Goal: Contribute content

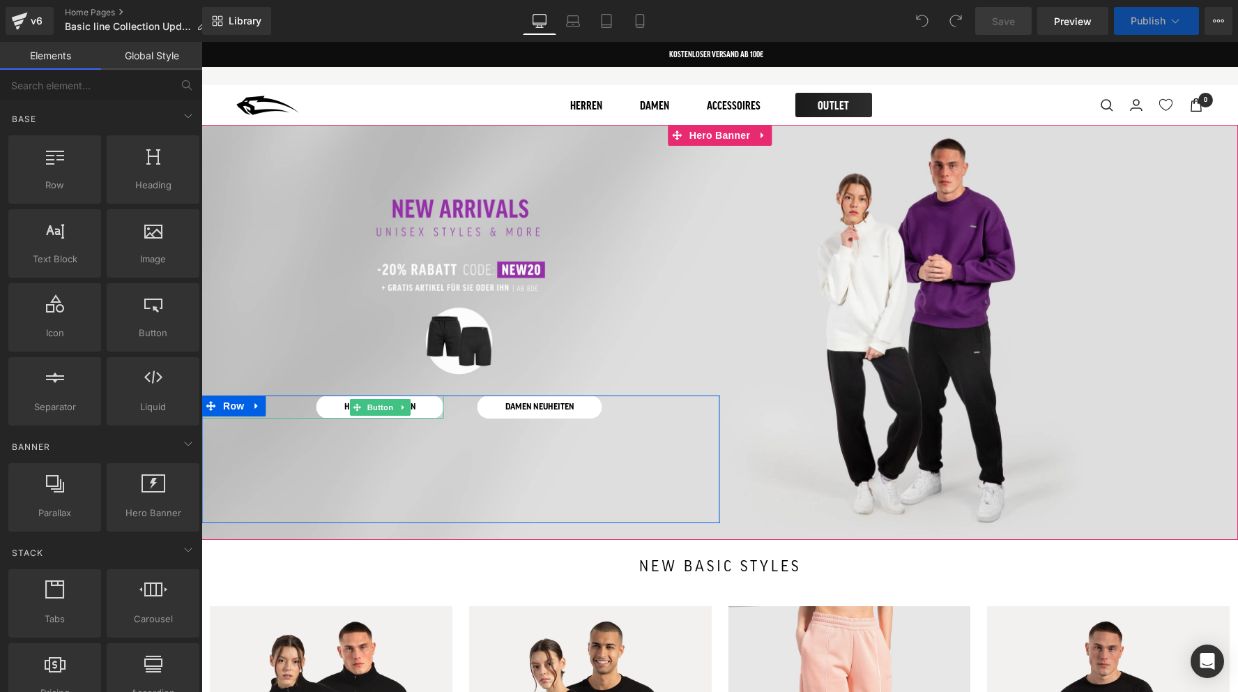
click at [418, 404] on link "HERREN NEUHEITEN" at bounding box center [381, 406] width 128 height 23
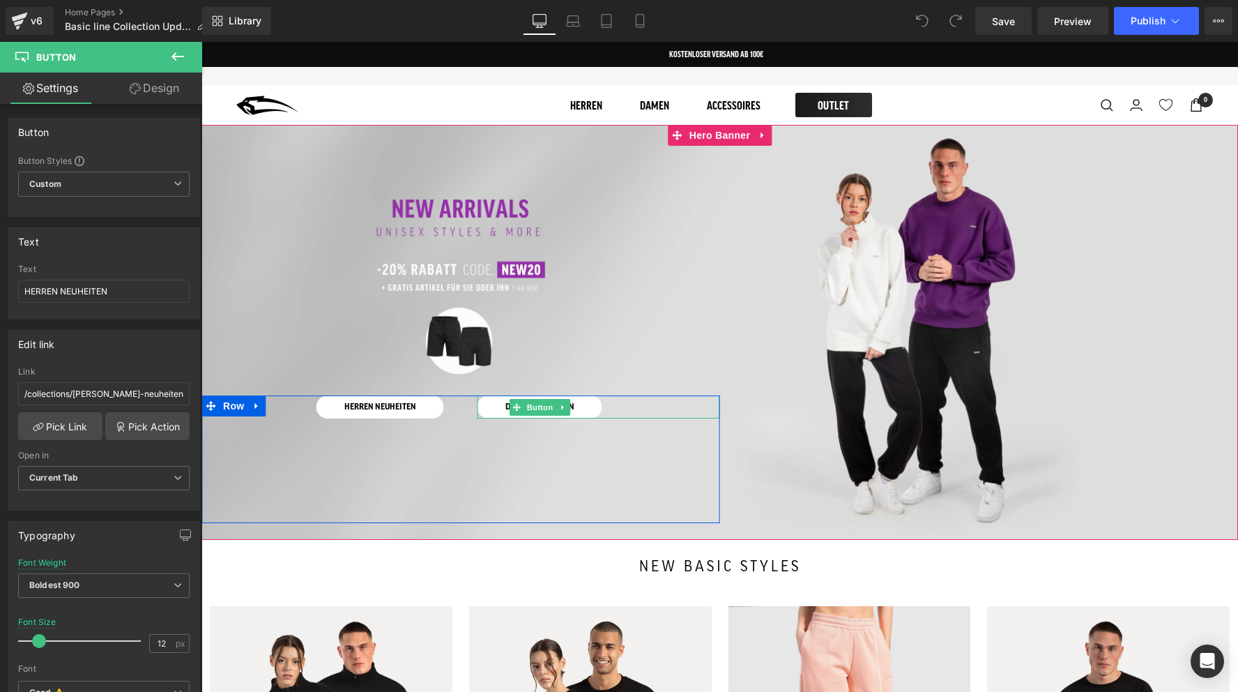
click at [582, 405] on link "DAMEN NEUHEITEN" at bounding box center [540, 406] width 125 height 23
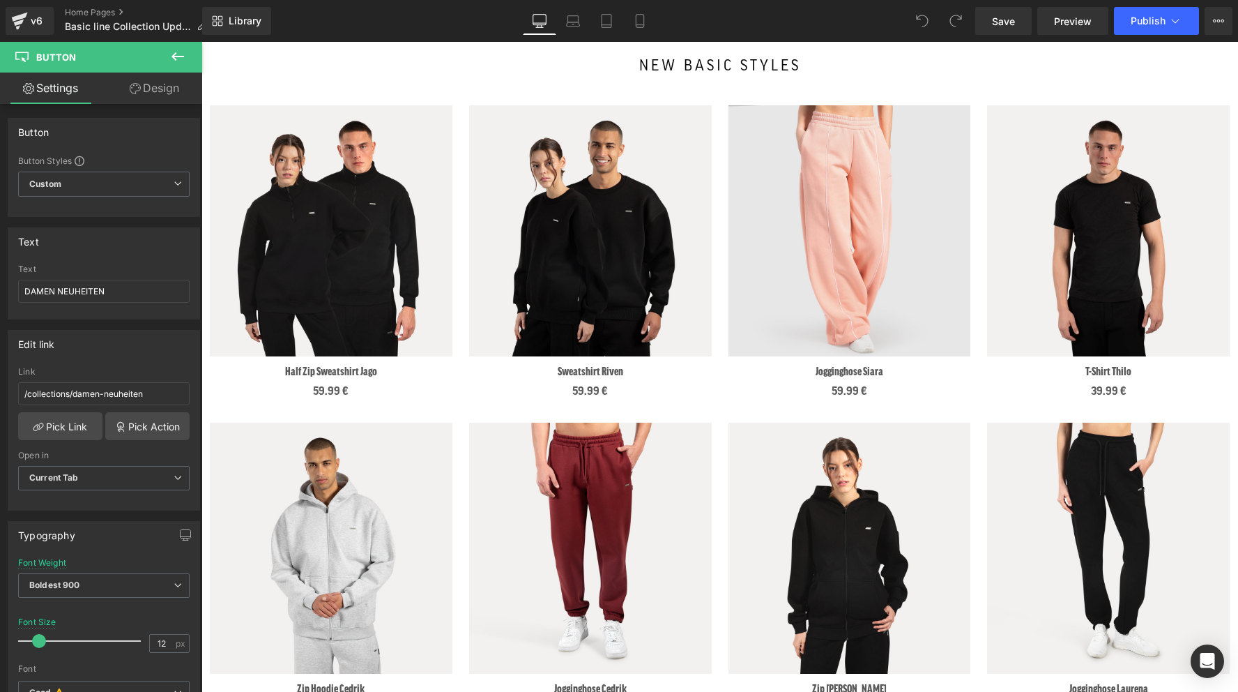
scroll to position [503, 0]
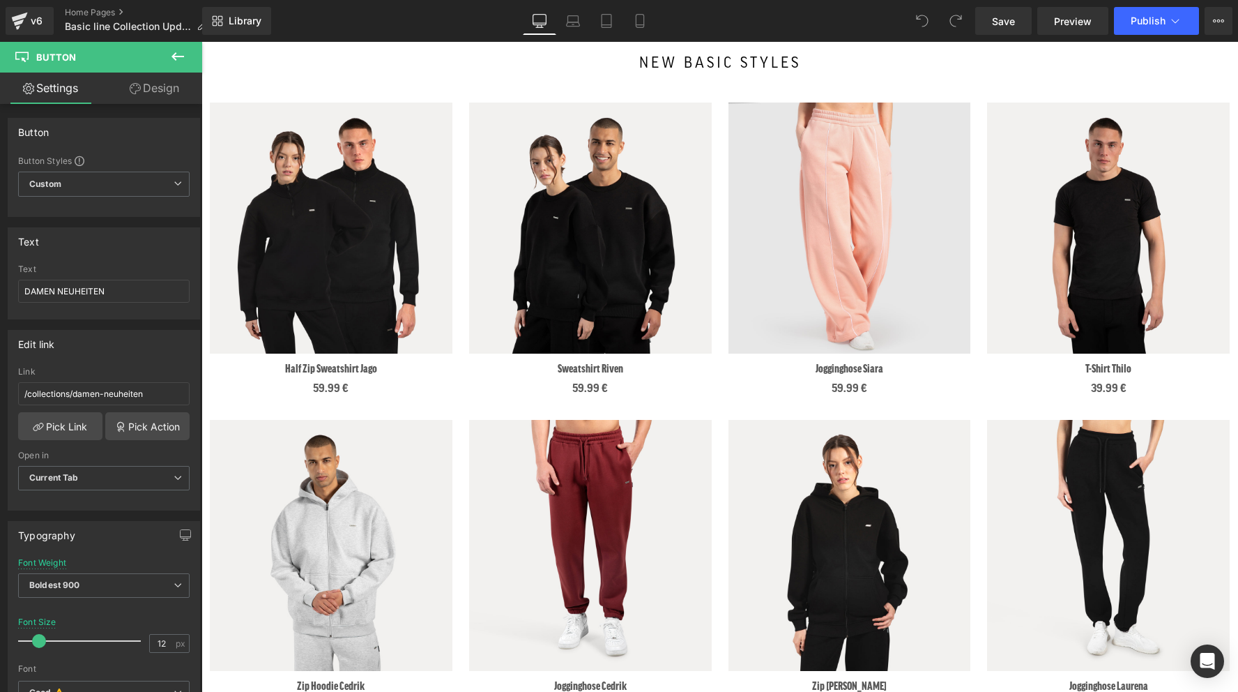
click at [657, 278] on img at bounding box center [590, 227] width 243 height 251
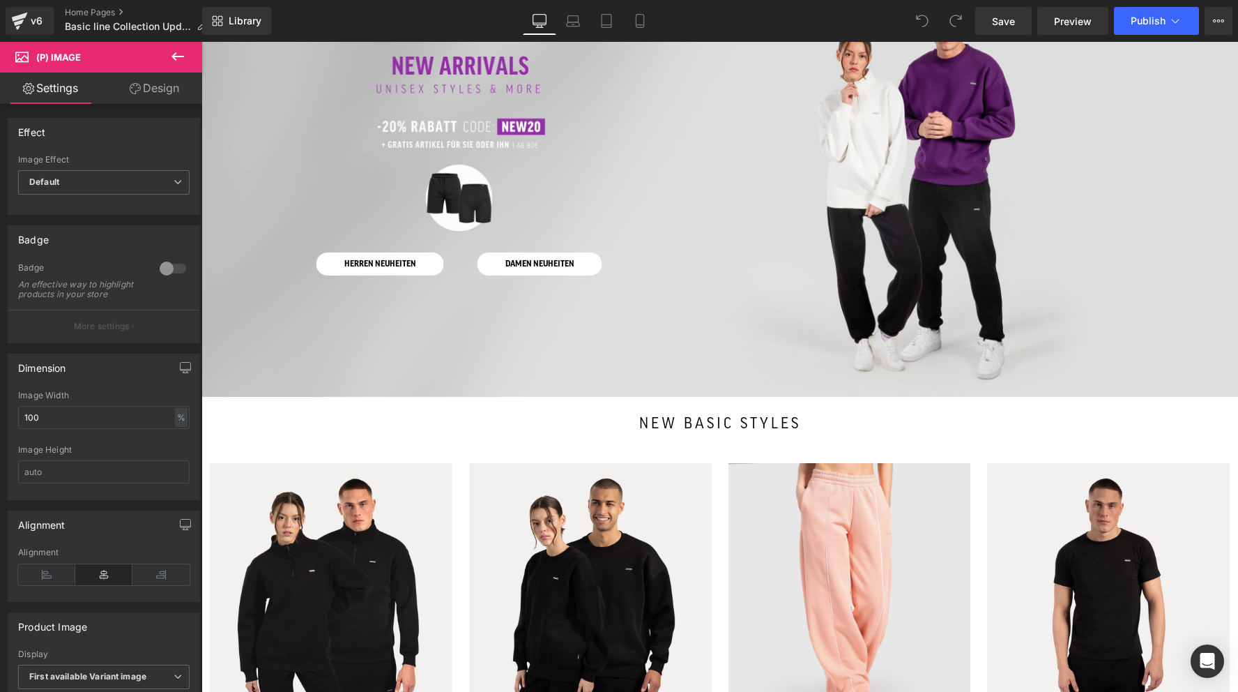
scroll to position [0, 0]
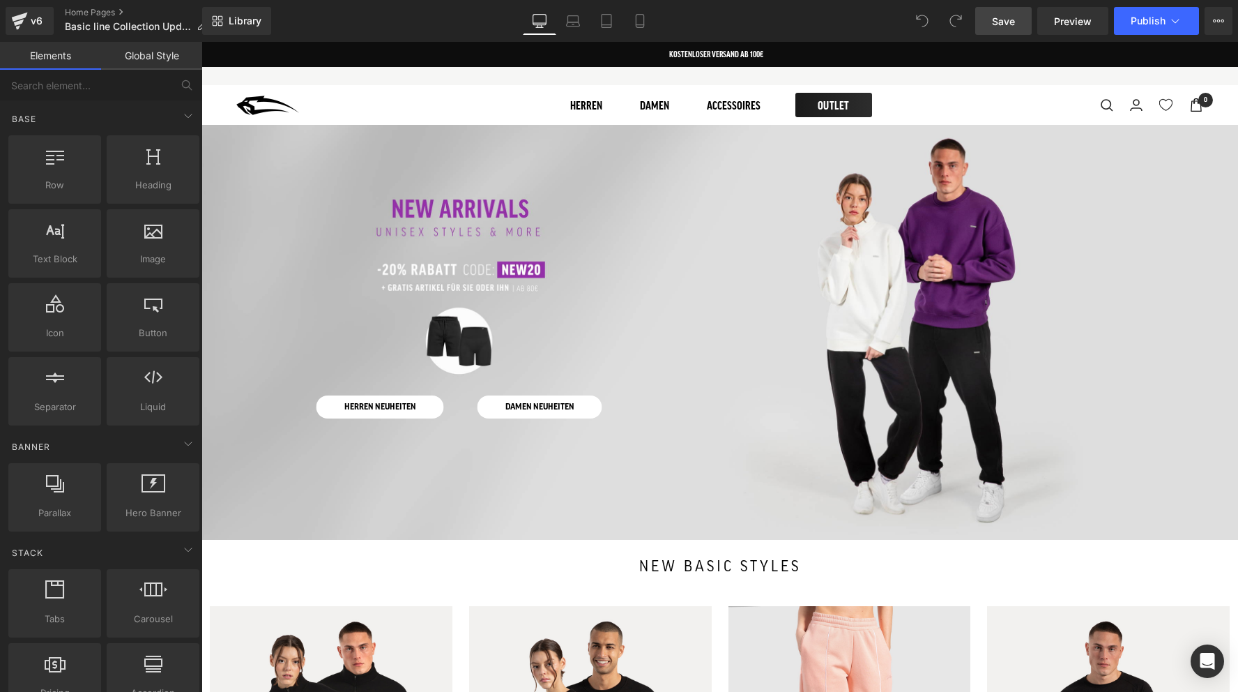
click at [1001, 25] on span "Save" at bounding box center [1003, 21] width 23 height 15
click at [1169, 18] on icon at bounding box center [1176, 21] width 14 height 14
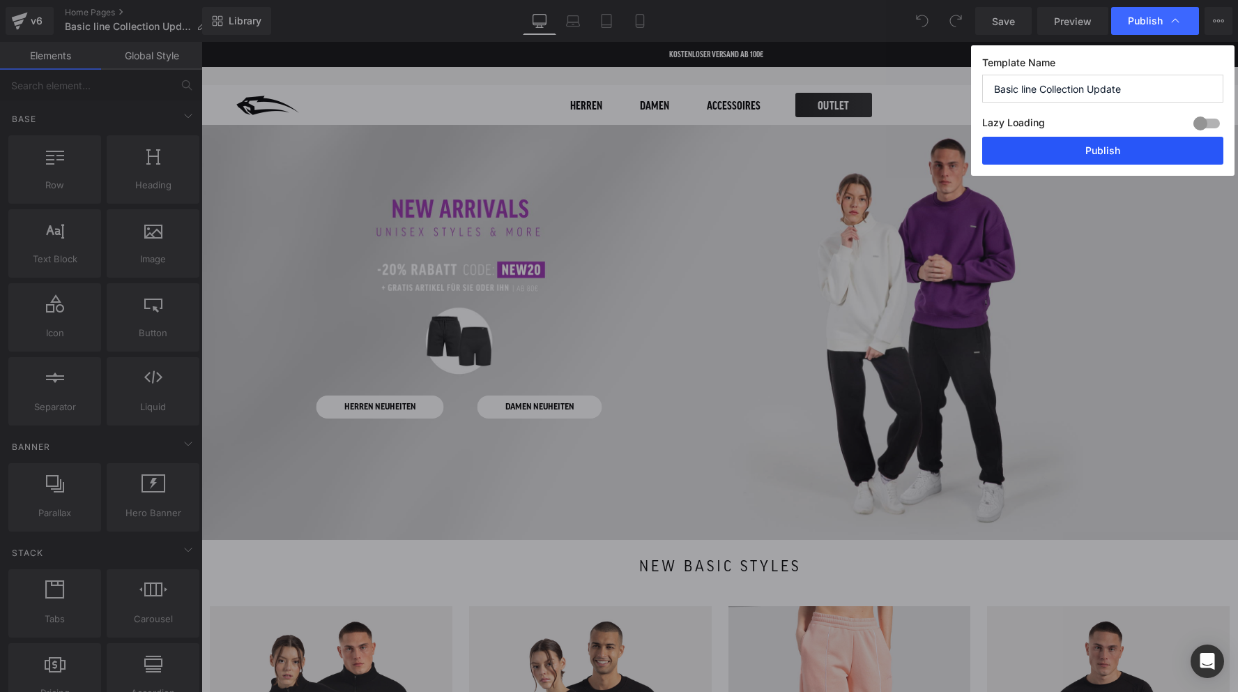
click at [1055, 149] on button "Publish" at bounding box center [1102, 151] width 241 height 28
